Goal: Navigation & Orientation: Find specific page/section

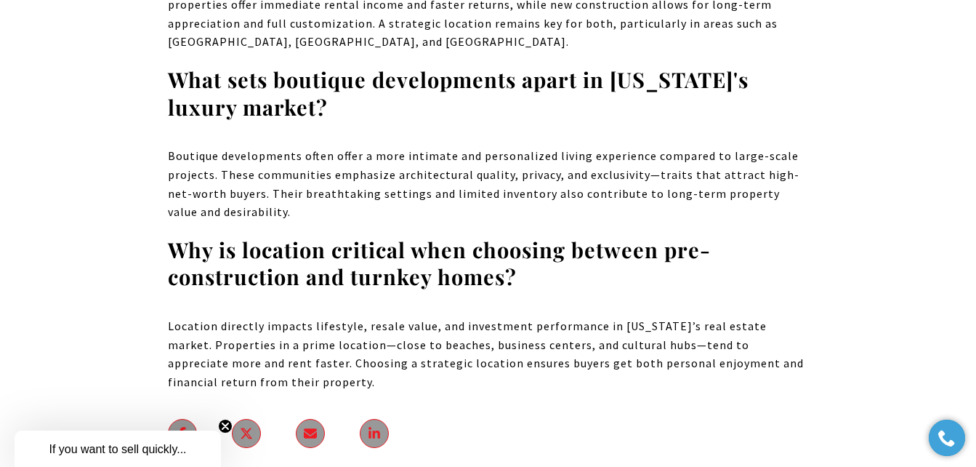
scroll to position [8141, 0]
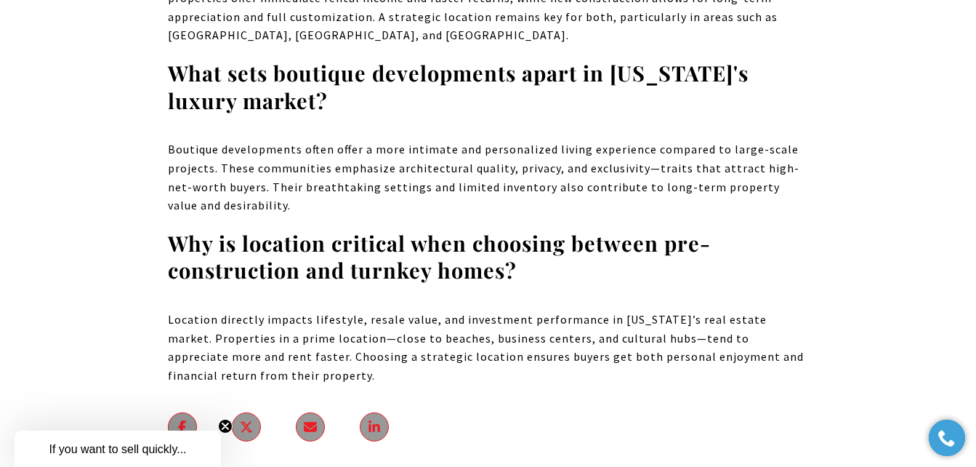
click at [221, 421] on circle "Close teaser" at bounding box center [226, 426] width 14 height 14
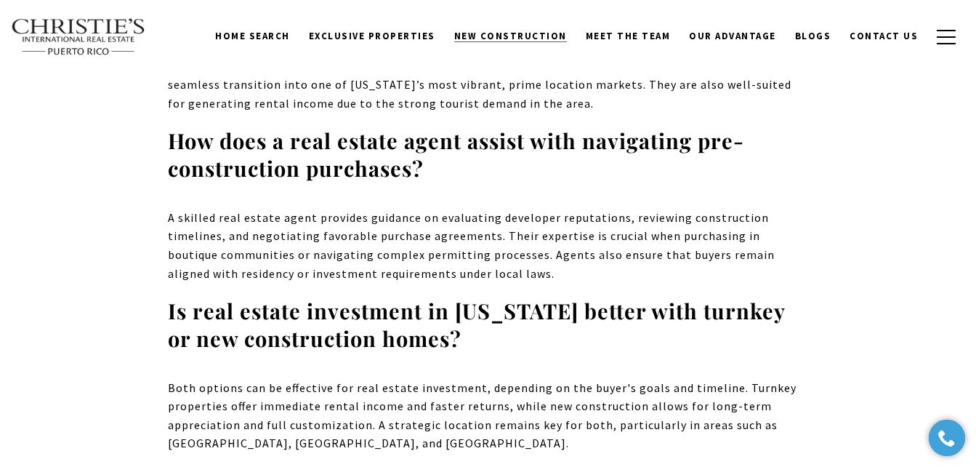
click at [494, 30] on span "New Construction" at bounding box center [510, 36] width 113 height 12
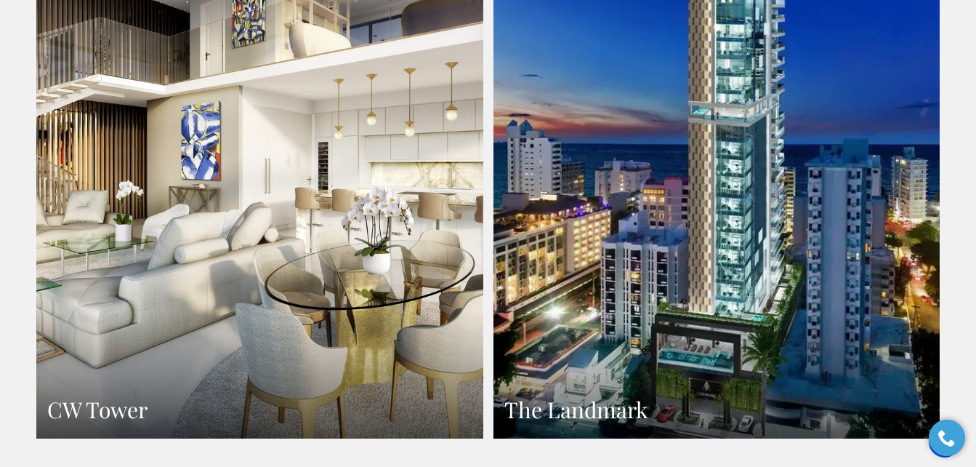
scroll to position [2039, 0]
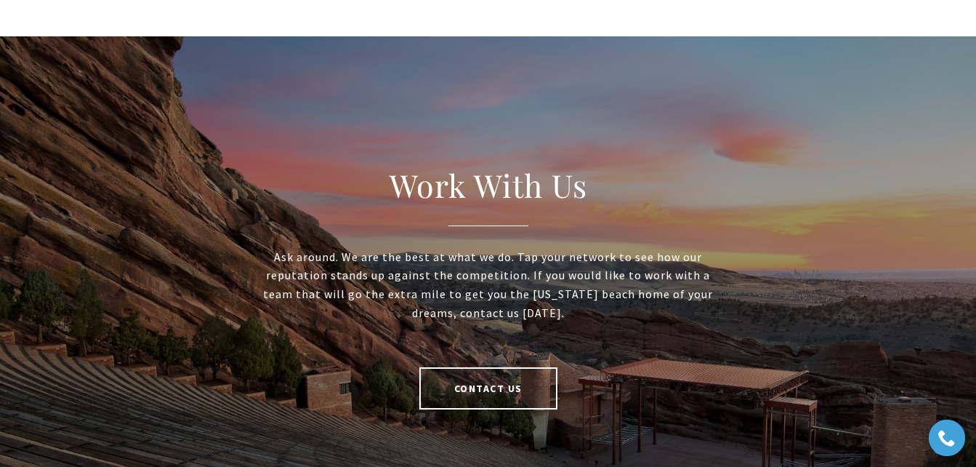
scroll to position [2446, 0]
